Goal: Task Accomplishment & Management: Manage account settings

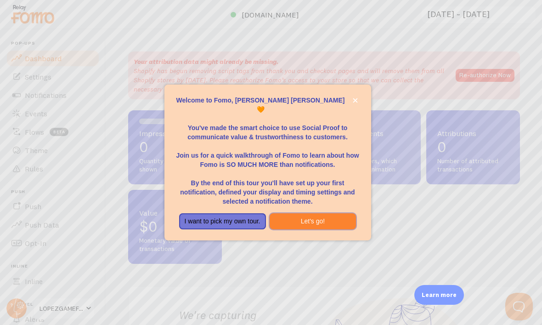
click at [326, 230] on button "Let's go!" at bounding box center [313, 221] width 87 height 17
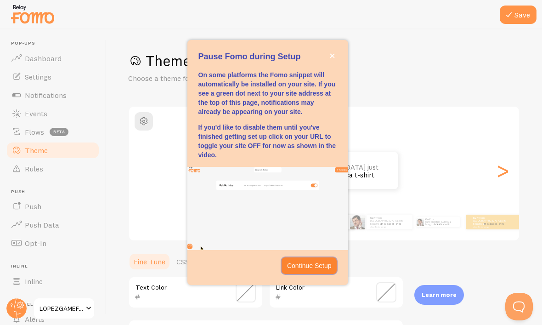
click at [315, 274] on button "Continue Setup" at bounding box center [310, 265] width 56 height 17
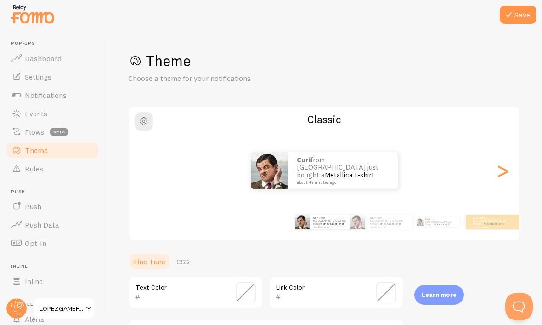
click at [504, 183] on div ">" at bounding box center [502, 170] width 11 height 66
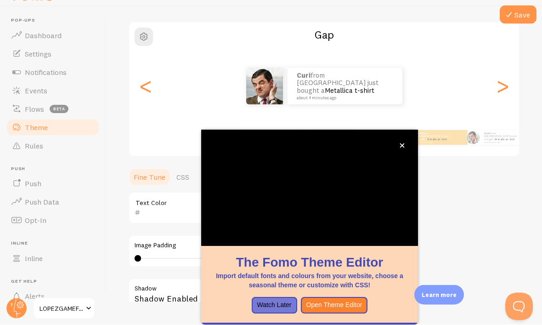
scroll to position [68, 0]
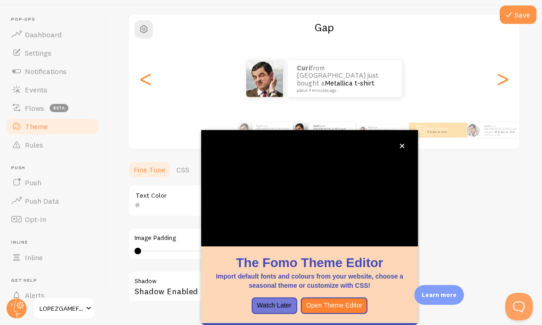
click at [471, 200] on div "Theme Choose a theme for your notifications Gap Curi from United States just bo…" at bounding box center [324, 178] width 392 height 436
click at [460, 165] on div "Theme Choose a theme for your notifications Gap Curi from United States just bo…" at bounding box center [324, 178] width 392 height 436
click at [507, 66] on div ">" at bounding box center [502, 79] width 11 height 66
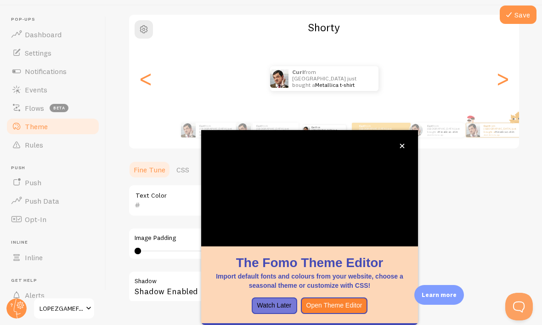
click at [504, 74] on div ">" at bounding box center [502, 79] width 11 height 66
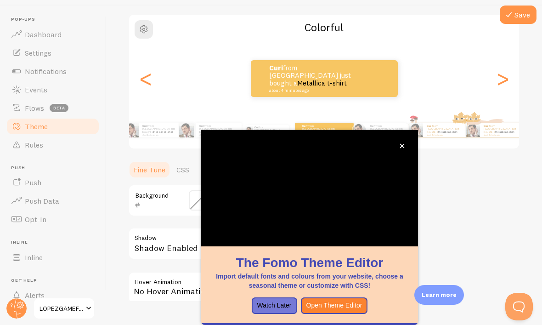
click at [405, 141] on button "close," at bounding box center [403, 146] width 10 height 10
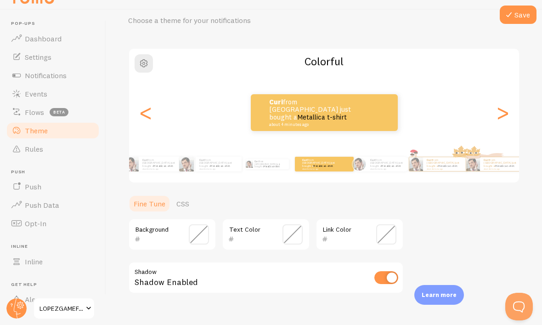
scroll to position [37, 0]
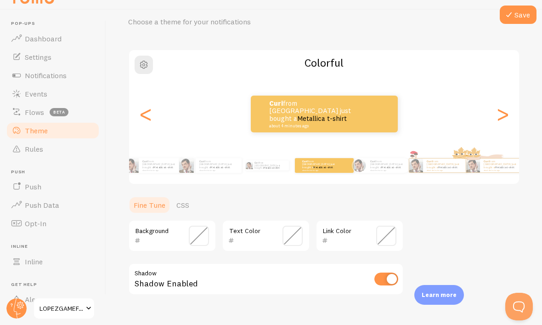
click at [392, 273] on input "checkbox" at bounding box center [387, 279] width 24 height 13
click at [389, 273] on input "checkbox" at bounding box center [387, 279] width 24 height 13
checkbox input "true"
click at [199, 226] on span at bounding box center [199, 236] width 20 height 20
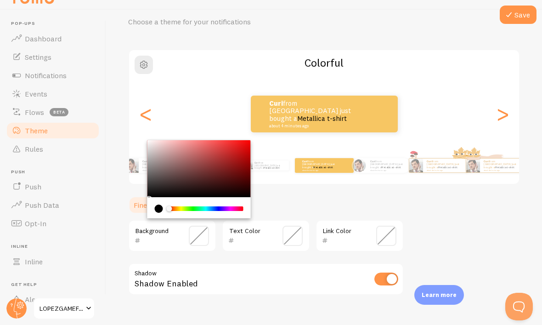
type input "EF1717"
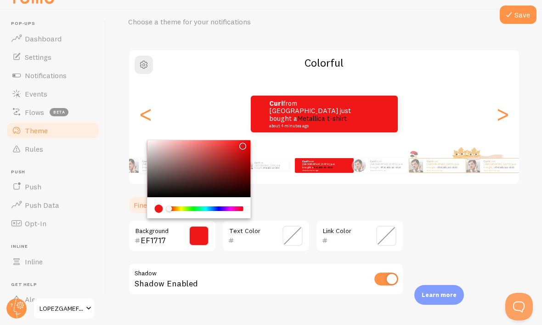
click at [295, 226] on span at bounding box center [293, 236] width 20 height 20
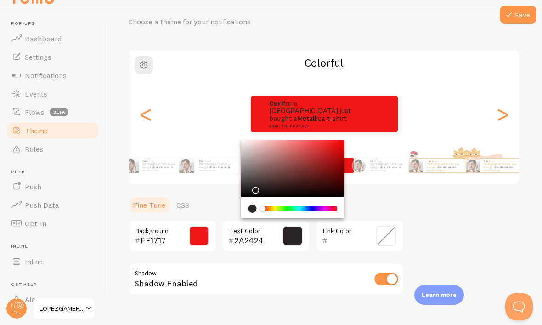
type input "262121"
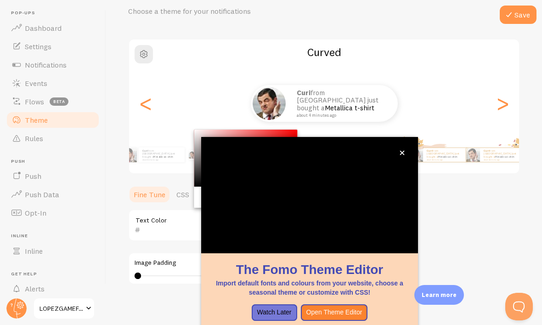
scroll to position [30, 0]
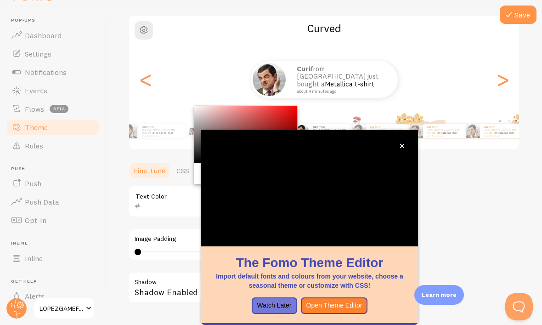
click at [399, 141] on button "close," at bounding box center [403, 146] width 10 height 10
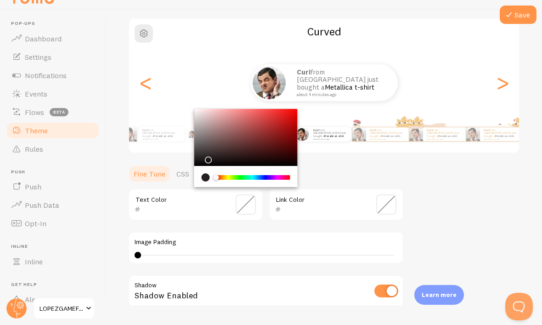
click at [448, 234] on div "Theme Choose a theme for your notifications Curved Curi from United States just…" at bounding box center [324, 182] width 392 height 436
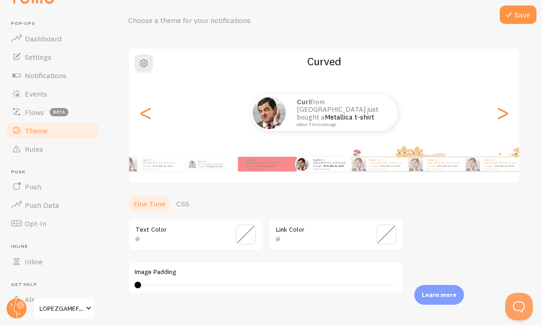
scroll to position [39, 0]
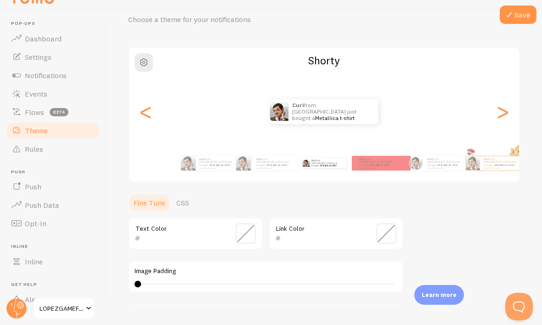
type input "0"
click at [211, 163] on link "Metallica t-shirt" at bounding box center [221, 165] width 20 height 4
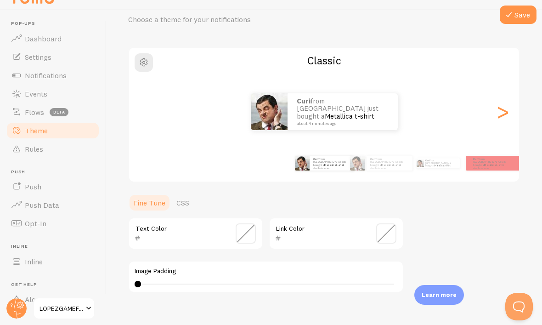
type input "262121"
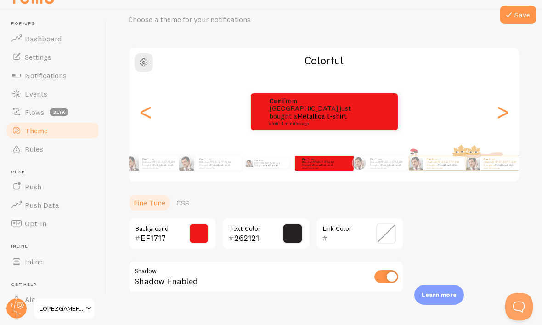
click at [387, 224] on span at bounding box center [387, 233] width 20 height 20
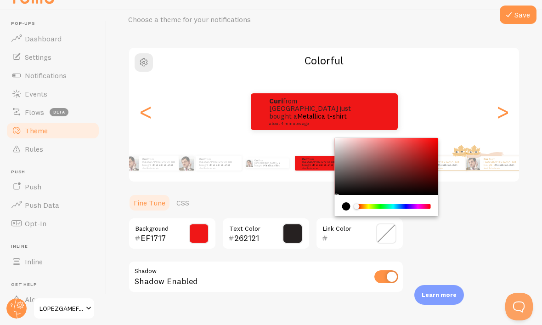
click at [363, 204] on div "Chrome color picker" at bounding box center [393, 206] width 73 height 5
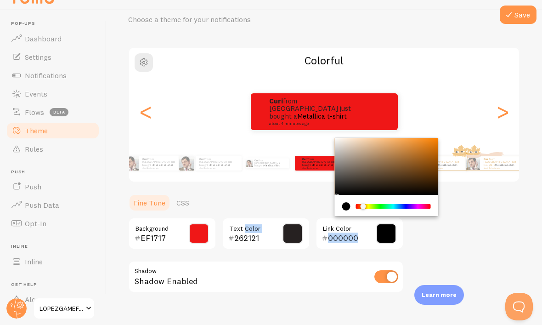
click at [456, 212] on div "Theme Choose a theme for your notifications Colorful Curi from United States ju…" at bounding box center [324, 189] width 392 height 393
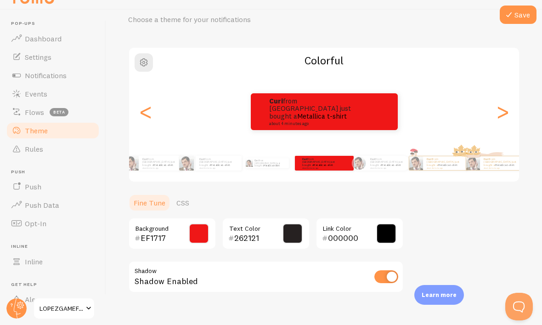
click at [384, 194] on ul "Fine Tune CSS" at bounding box center [266, 203] width 276 height 18
click at [386, 226] on span at bounding box center [387, 233] width 20 height 20
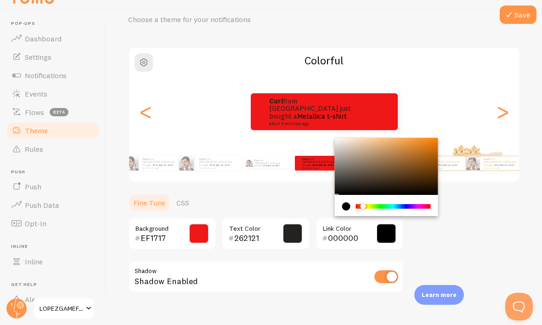
click at [383, 204] on div "Chrome color picker" at bounding box center [393, 206] width 73 height 5
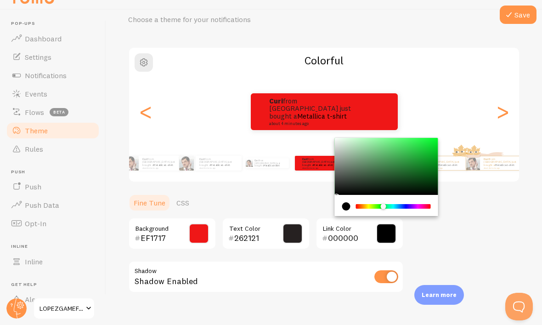
type input "0DED33"
click at [462, 205] on div "Theme Choose a theme for your notifications Colorful Curi from United States ju…" at bounding box center [324, 189] width 392 height 393
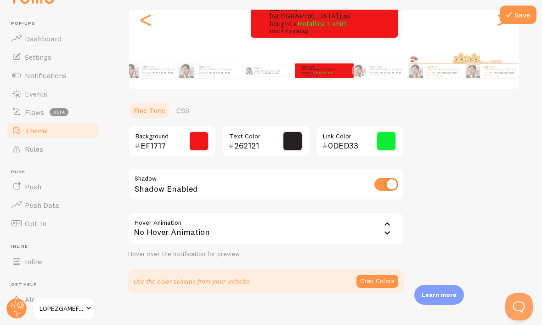
scroll to position [131, 0]
click at [517, 12] on button "Save" at bounding box center [518, 15] width 37 height 18
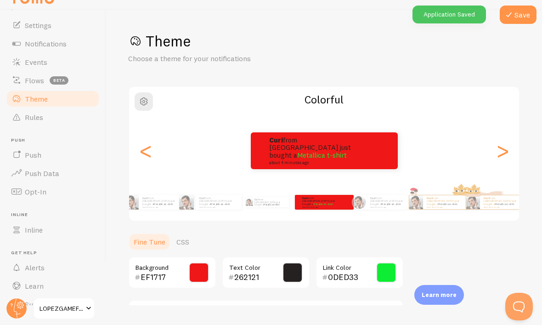
scroll to position [35, 0]
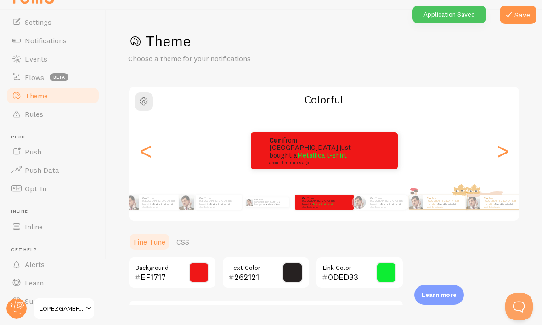
click at [29, 147] on span "Push" at bounding box center [33, 151] width 17 height 9
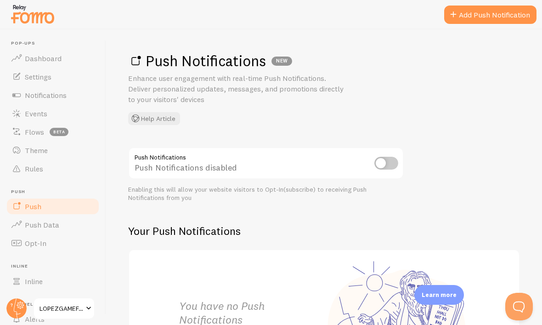
click at [22, 131] on span at bounding box center [16, 131] width 11 height 11
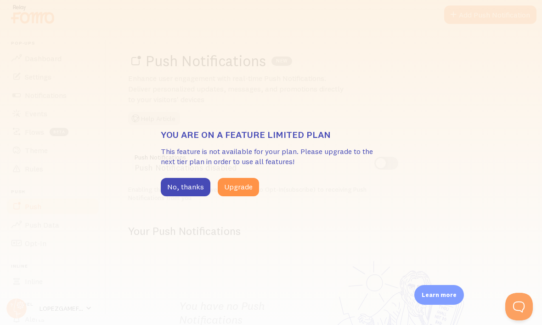
click at [179, 212] on div "You are on a feature limited plan This feature is not available for your plan. …" at bounding box center [271, 162] width 542 height 325
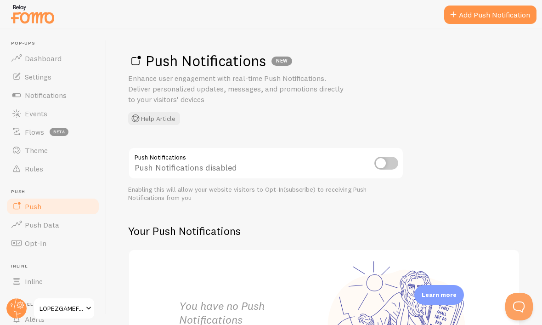
click at [29, 59] on span "Dashboard" at bounding box center [43, 58] width 37 height 9
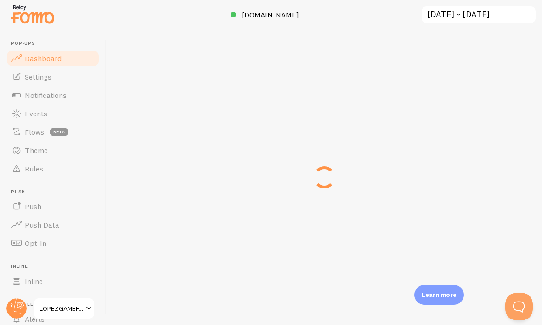
click at [68, 325] on html "Pop-ups Dashboard Settings Notifications Events Flows beta Theme Rules Push Pus…" at bounding box center [271, 162] width 542 height 325
click at [77, 325] on html "Pop-ups Dashboard Settings Notifications Events Flows beta Theme Rules Push Pus…" at bounding box center [271, 162] width 542 height 325
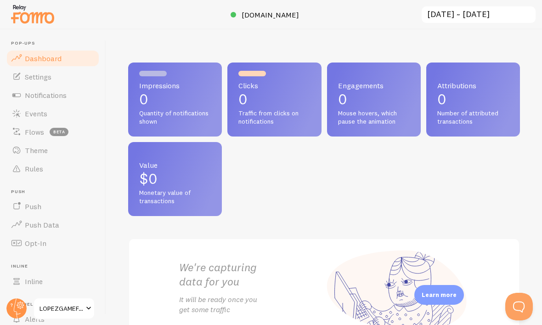
click at [23, 56] on link "Dashboard" at bounding box center [53, 58] width 95 height 18
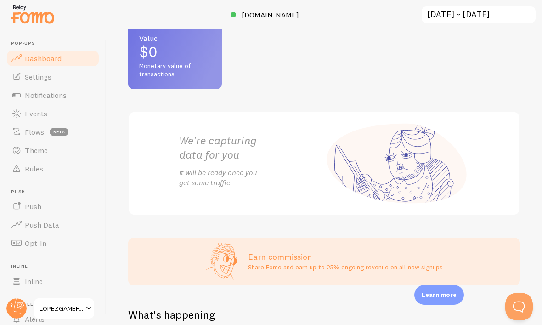
scroll to position [128, 0]
click at [167, 199] on div "We're capturing data for you It will be ready once you get some traffic" at bounding box center [324, 162] width 392 height 104
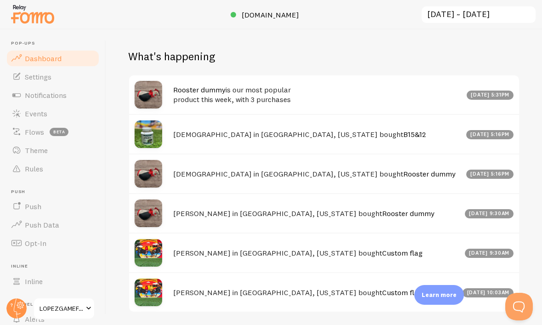
scroll to position [385, 0]
click at [20, 78] on span at bounding box center [16, 76] width 11 height 11
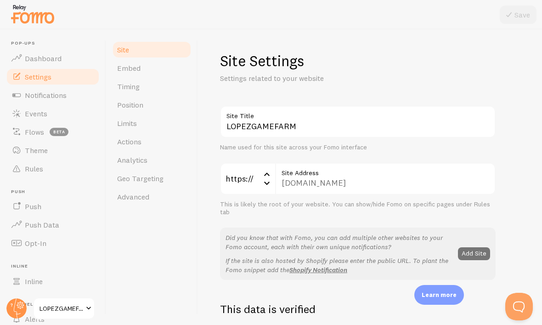
click at [29, 105] on link "Events" at bounding box center [53, 113] width 95 height 18
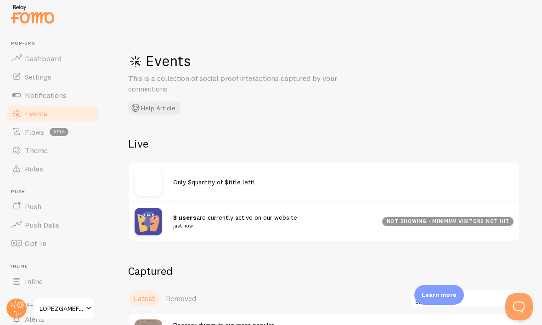
click at [33, 131] on span "Flows" at bounding box center [34, 131] width 19 height 9
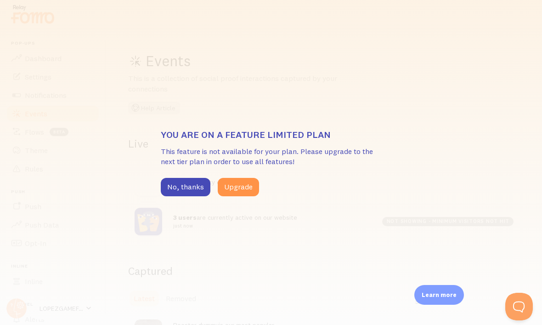
scroll to position [30, 0]
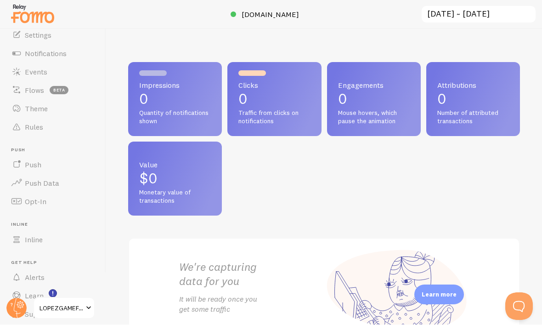
scroll to position [31, 0]
click at [53, 290] on rect "<p>Watch New Feature Tutorials!</p>" at bounding box center [53, 294] width 8 height 8
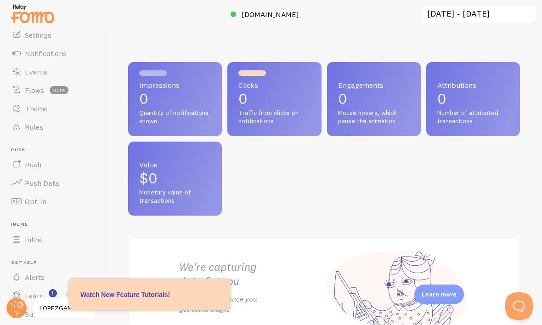
click at [42, 291] on span "Learn" at bounding box center [34, 295] width 19 height 9
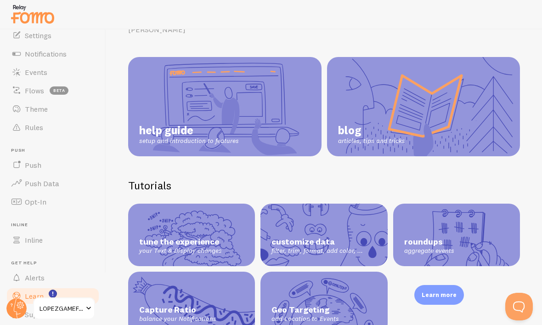
scroll to position [58, 0]
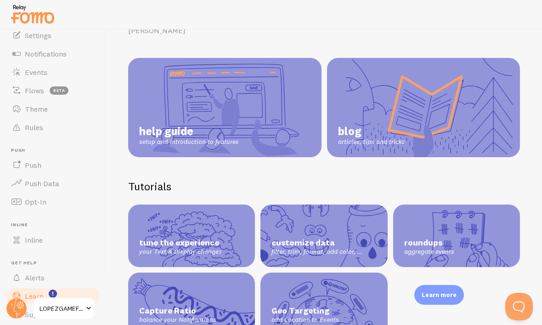
click at [522, 325] on html "Pop-ups Dashboard Settings Notifications Events Flows beta Theme Rules Push Pus…" at bounding box center [271, 162] width 542 height 325
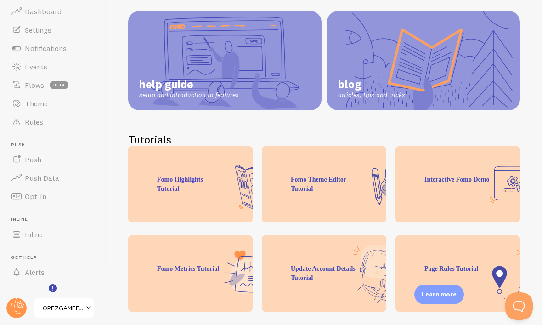
scroll to position [0, 0]
click at [19, 84] on span at bounding box center [16, 85] width 11 height 11
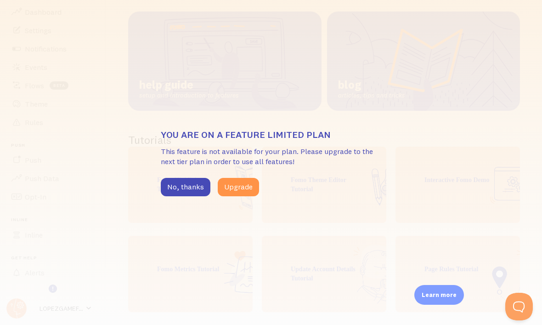
click at [236, 183] on button "Upgrade" at bounding box center [238, 187] width 41 height 18
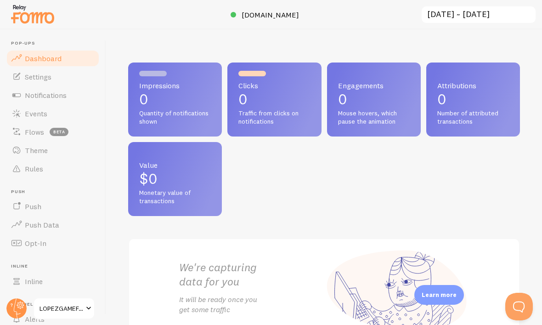
click at [148, 115] on span "Quantity of notifications shown" at bounding box center [175, 117] width 72 height 16
click at [154, 117] on span "Quantity of notifications shown" at bounding box center [175, 117] width 72 height 16
click at [177, 108] on div "Impressions 0 Quantity of notifications shown" at bounding box center [175, 100] width 94 height 74
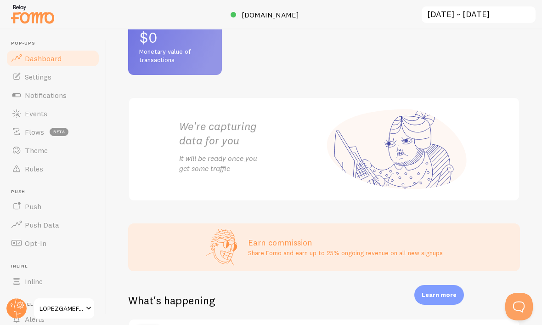
scroll to position [157, 0]
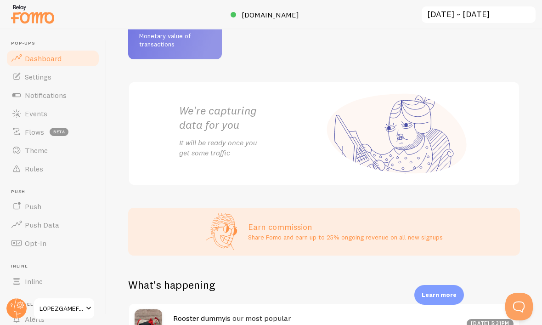
click at [241, 156] on p "It will be ready once you get some traffic" at bounding box center [251, 147] width 145 height 21
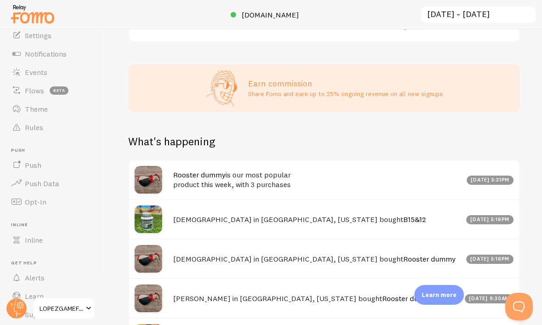
scroll to position [41, 0]
click at [63, 203] on link "Opt-In" at bounding box center [53, 202] width 95 height 18
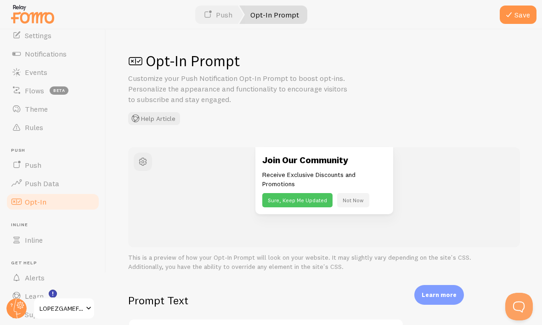
click at [41, 242] on span "Inline" at bounding box center [34, 239] width 18 height 9
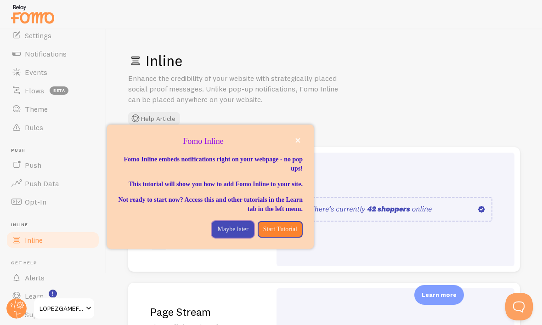
click at [223, 234] on p "Maybe later" at bounding box center [232, 229] width 31 height 9
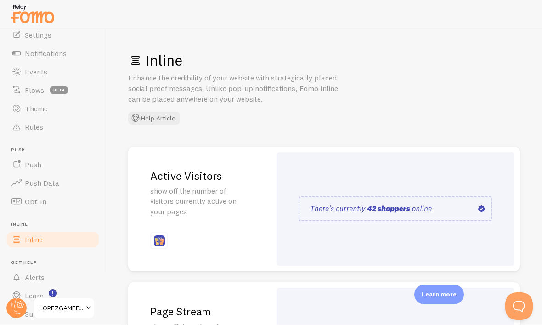
click at [41, 316] on span "Support" at bounding box center [38, 314] width 27 height 9
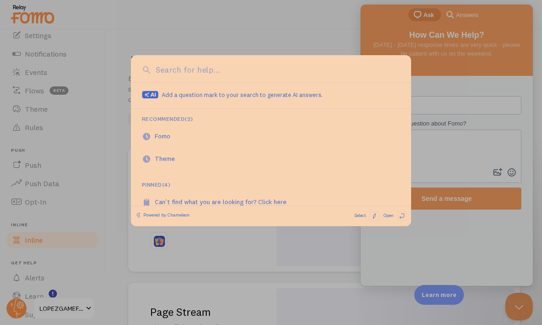
click at [314, 73] on input at bounding box center [277, 70] width 247 height 12
click at [373, 36] on div at bounding box center [271, 162] width 542 height 325
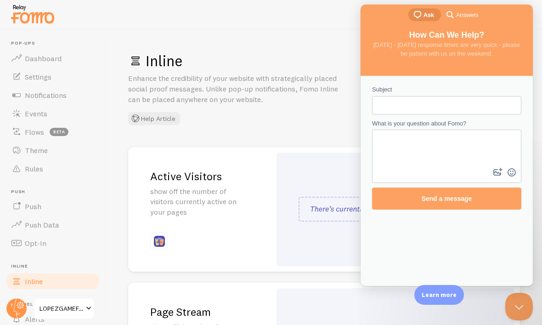
click at [24, 62] on link "Dashboard" at bounding box center [53, 58] width 95 height 18
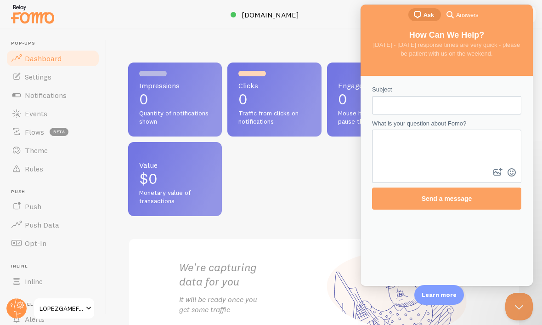
click at [334, 162] on div "Impressions 0 Quantity of notifications shown Clicks 0 Traffic from clicks on n…" at bounding box center [324, 140] width 392 height 154
click at [31, 80] on span "Settings" at bounding box center [38, 76] width 27 height 9
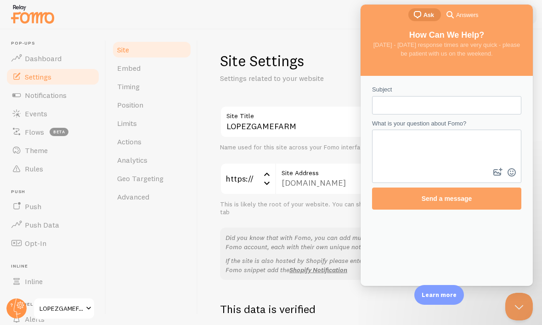
click at [123, 108] on span "Position" at bounding box center [130, 104] width 26 height 9
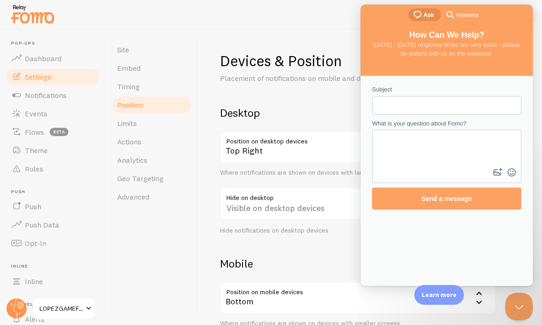
click at [525, 302] on button "Close Beacon popover" at bounding box center [520, 307] width 28 height 28
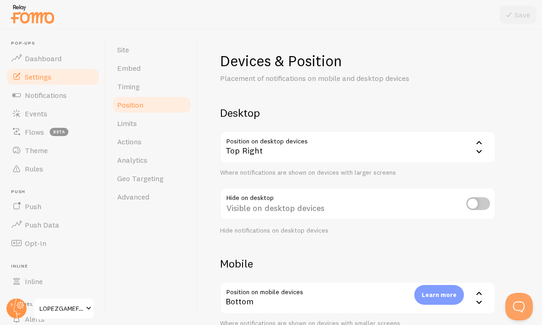
click at [21, 96] on span at bounding box center [16, 95] width 11 height 11
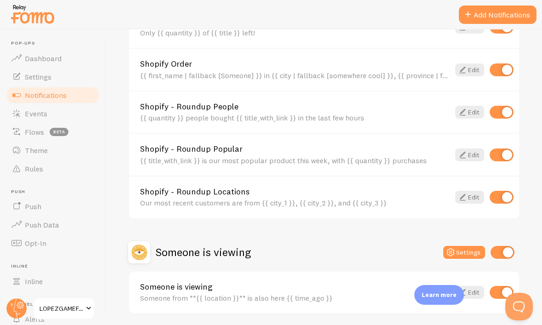
scroll to position [382, 0]
click at [21, 121] on link "Events" at bounding box center [53, 113] width 95 height 18
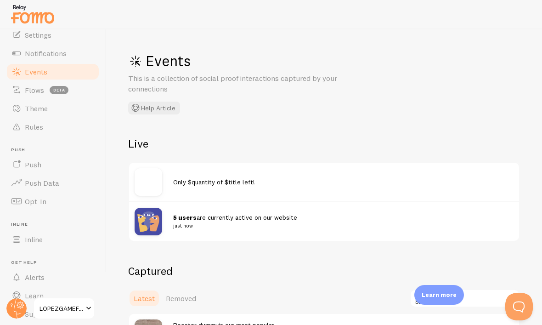
scroll to position [41, 0]
click at [151, 215] on img at bounding box center [149, 222] width 28 height 28
click at [184, 223] on small "just now" at bounding box center [338, 226] width 330 height 8
click at [183, 218] on strong "5 users" at bounding box center [184, 217] width 23 height 8
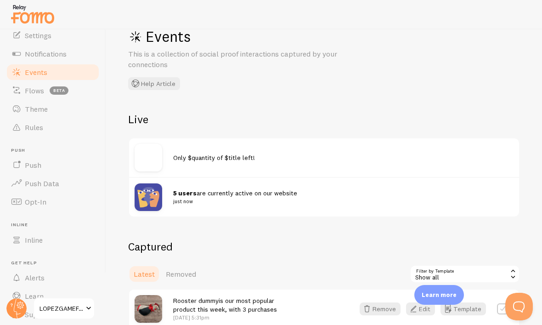
scroll to position [26, 0]
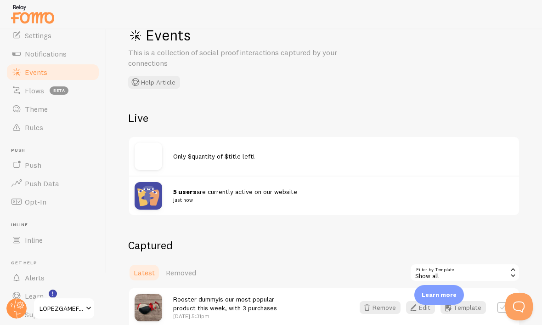
click at [167, 194] on div at bounding box center [154, 196] width 39 height 28
click at [275, 200] on small "just now" at bounding box center [338, 200] width 330 height 8
click at [280, 209] on div "5 users are currently active on our website just now" at bounding box center [324, 196] width 390 height 40
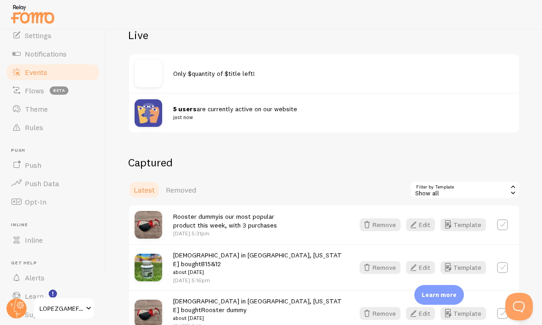
scroll to position [109, 0]
click at [404, 104] on div "5 users are currently active on our website just now" at bounding box center [343, 112] width 341 height 17
click at [24, 97] on link "Flows beta" at bounding box center [53, 90] width 95 height 18
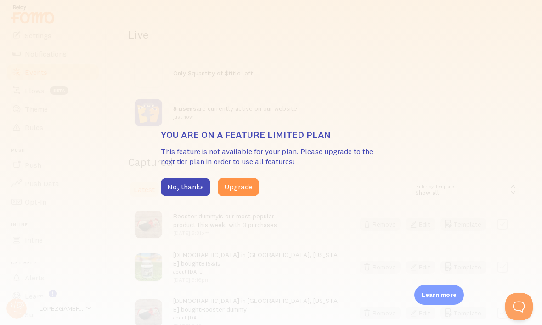
click at [197, 196] on button "No, thanks" at bounding box center [186, 187] width 50 height 18
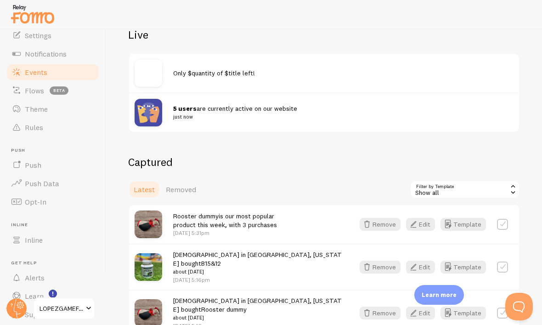
click at [22, 108] on link "Theme" at bounding box center [53, 109] width 95 height 18
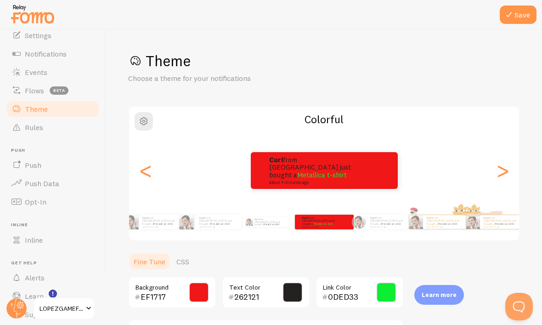
click at [17, 125] on span at bounding box center [16, 127] width 11 height 11
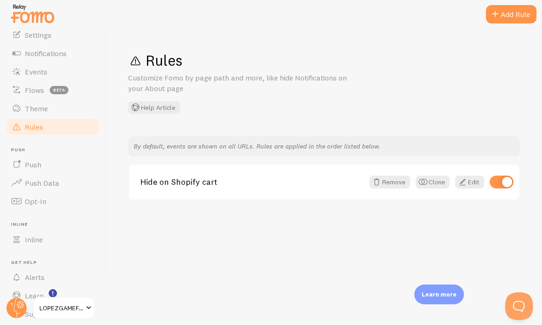
click at [20, 162] on span at bounding box center [16, 165] width 11 height 11
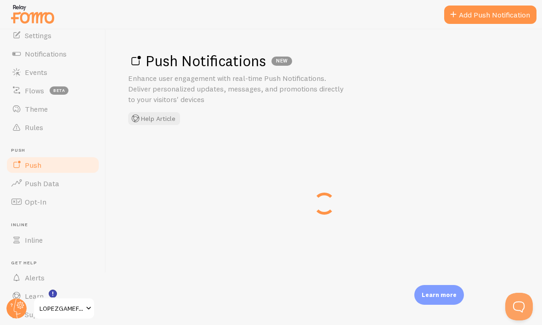
click at [24, 189] on link "Push Data" at bounding box center [53, 183] width 95 height 18
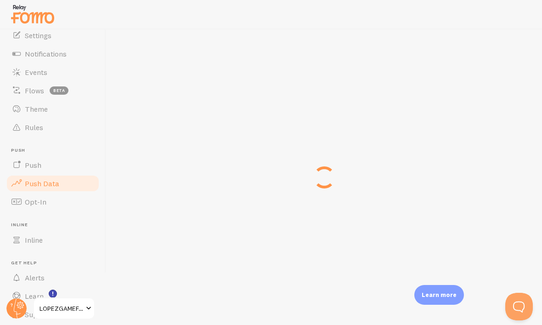
click at [23, 196] on link "Opt-In" at bounding box center [53, 202] width 95 height 18
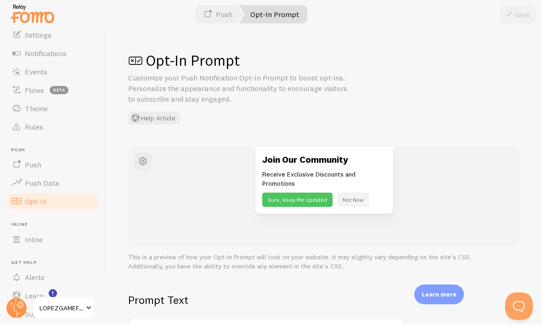
click at [65, 243] on link "Inline" at bounding box center [53, 240] width 95 height 18
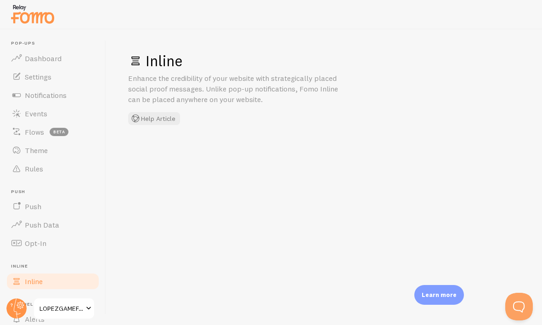
click at [17, 61] on span at bounding box center [16, 58] width 11 height 11
